Goal: Task Accomplishment & Management: Complete application form

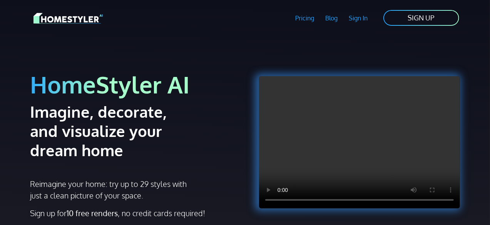
click at [402, 26] on link "SIGN UP" at bounding box center [421, 17] width 77 height 17
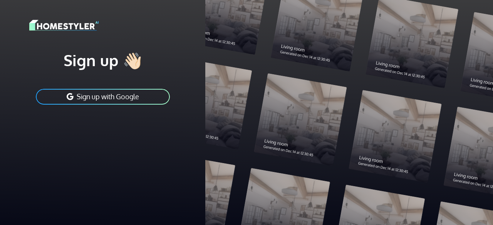
click at [139, 96] on button "Sign up with Google" at bounding box center [103, 96] width 136 height 17
